Goal: Check status: Check status

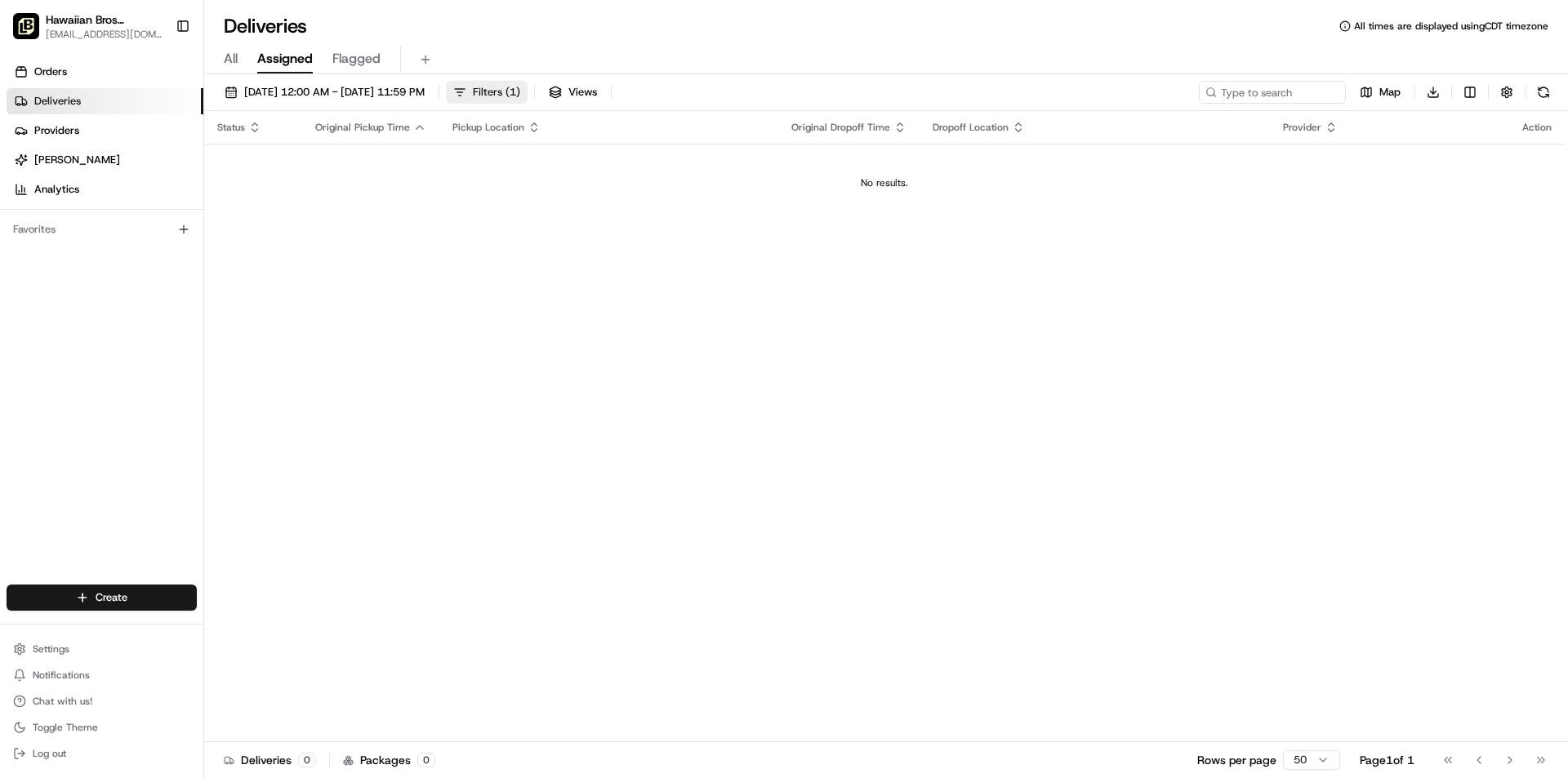
click at [520, 96] on span "Filters ( 1 )" at bounding box center [497, 92] width 48 height 15
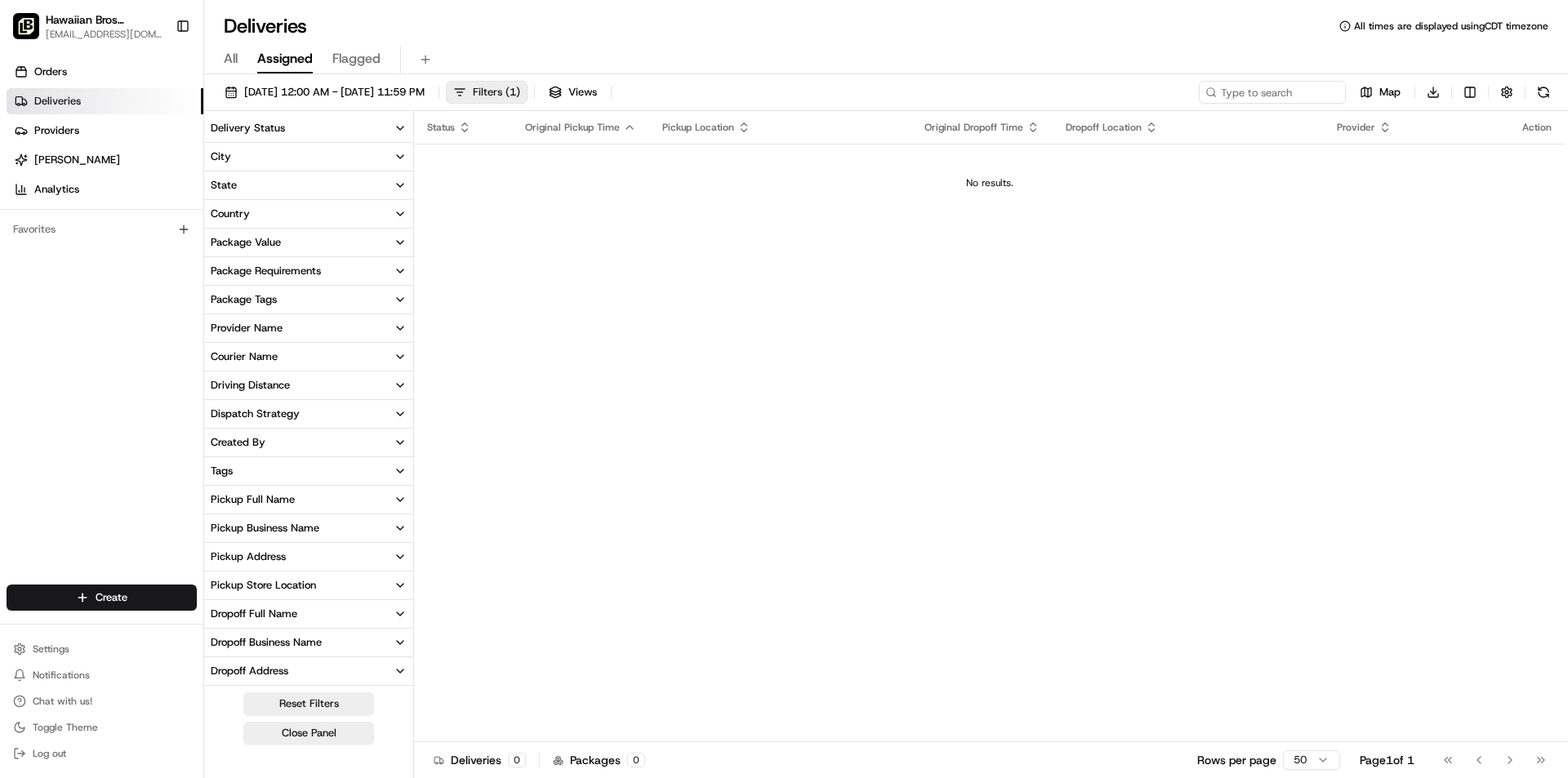
click at [520, 96] on span "Filters ( 1 )" at bounding box center [497, 92] width 48 height 15
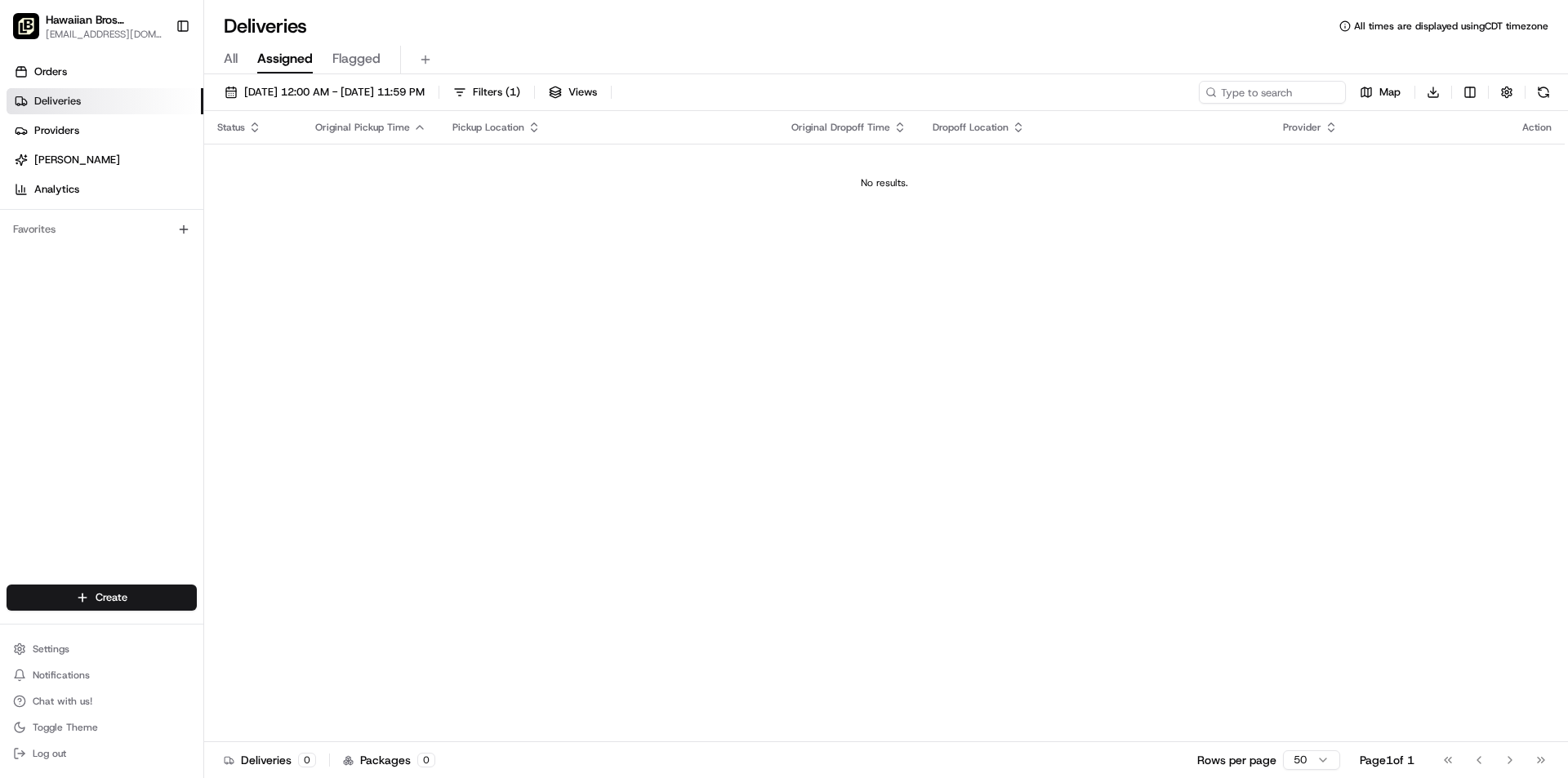
drag, startPoint x: 550, startPoint y: 85, endPoint x: 498, endPoint y: 149, distance: 82.5
click at [498, 149] on td "No results." at bounding box center [884, 182] width 1360 height 78
click at [520, 92] on span "Filters ( 1 )" at bounding box center [497, 92] width 48 height 15
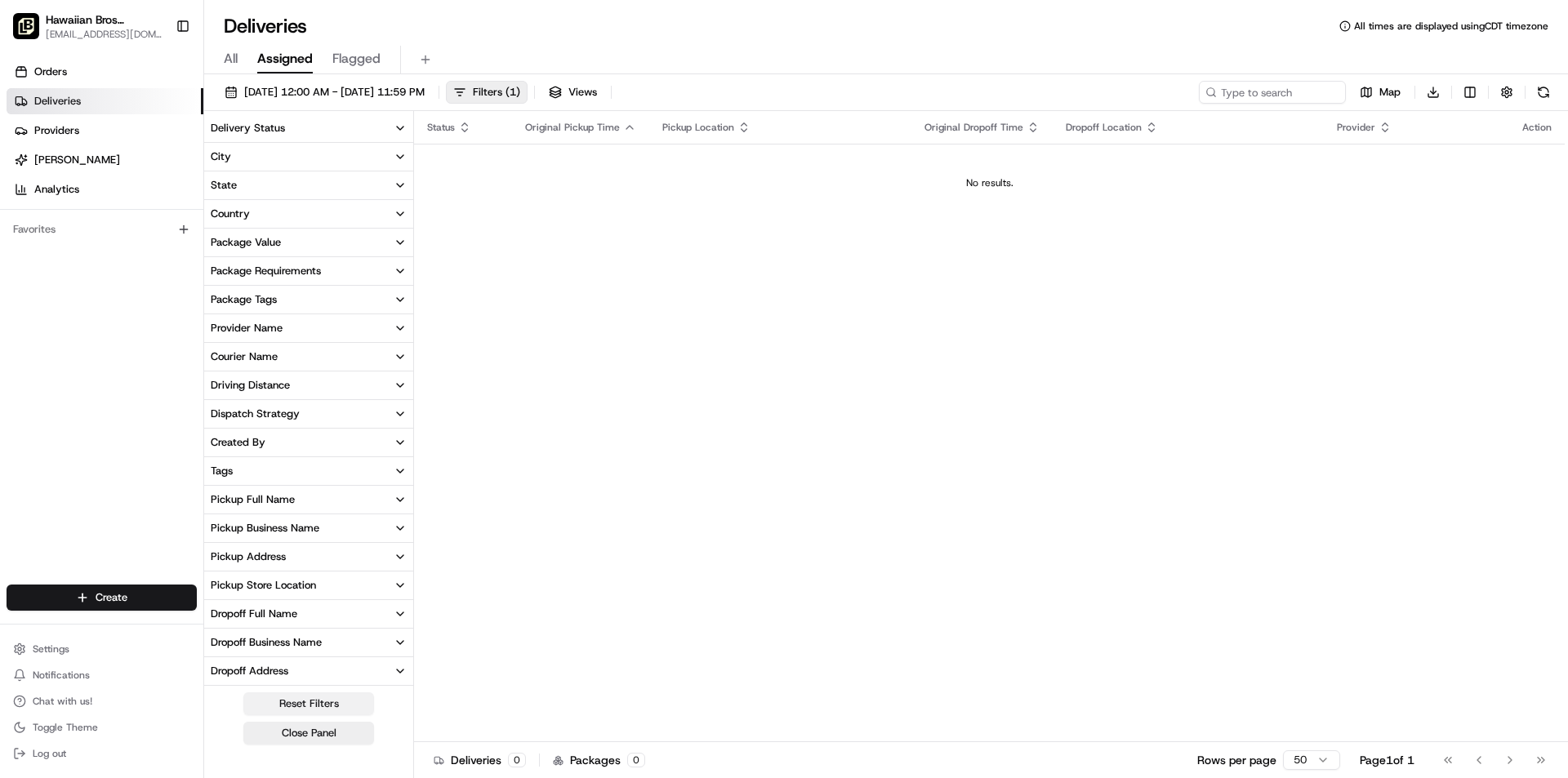
click at [276, 701] on button "Reset Filters" at bounding box center [308, 704] width 130 height 23
click at [644, 203] on td "No results." at bounding box center [989, 182] width 1150 height 78
click at [688, 32] on div "Deliveries All times are displayed using CDT timezone" at bounding box center [886, 26] width 1364 height 26
click at [502, 98] on span "Filters" at bounding box center [487, 92] width 29 height 15
